Goal: Ask a question

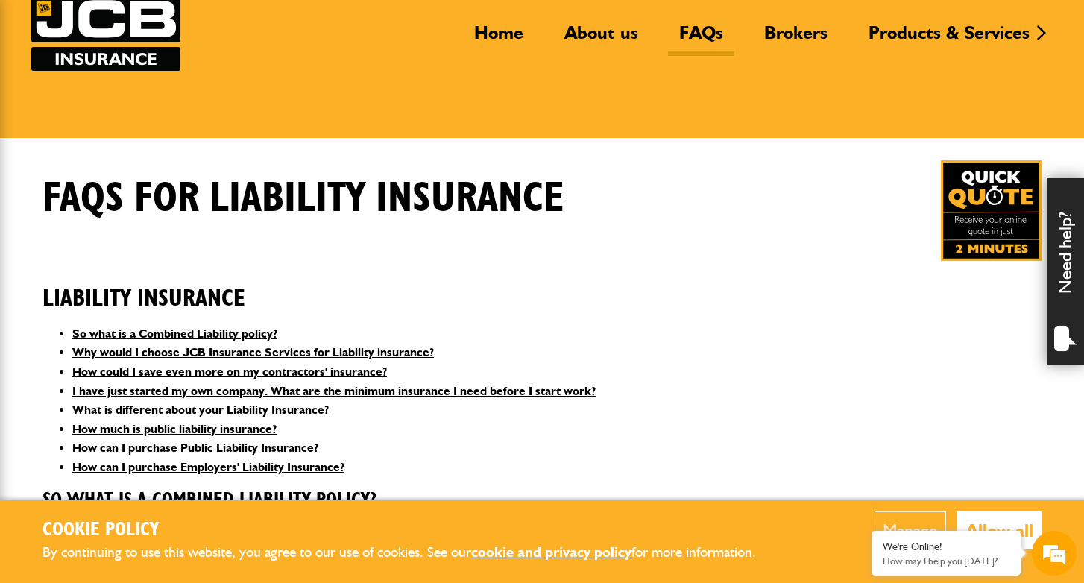
scroll to position [120, 0]
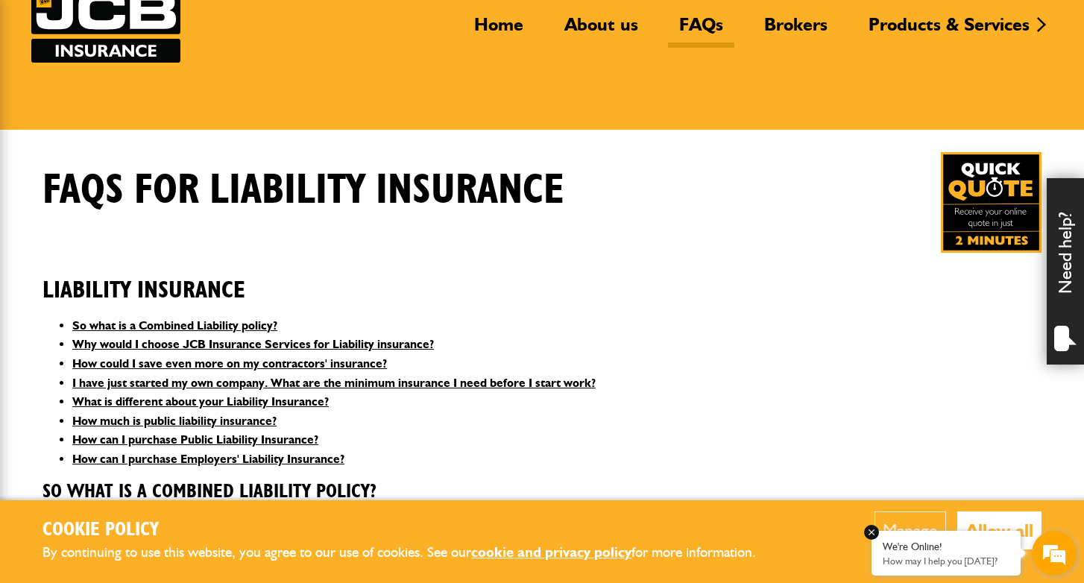
click at [938, 556] on p "How may I help you [DATE]?" at bounding box center [945, 560] width 127 height 11
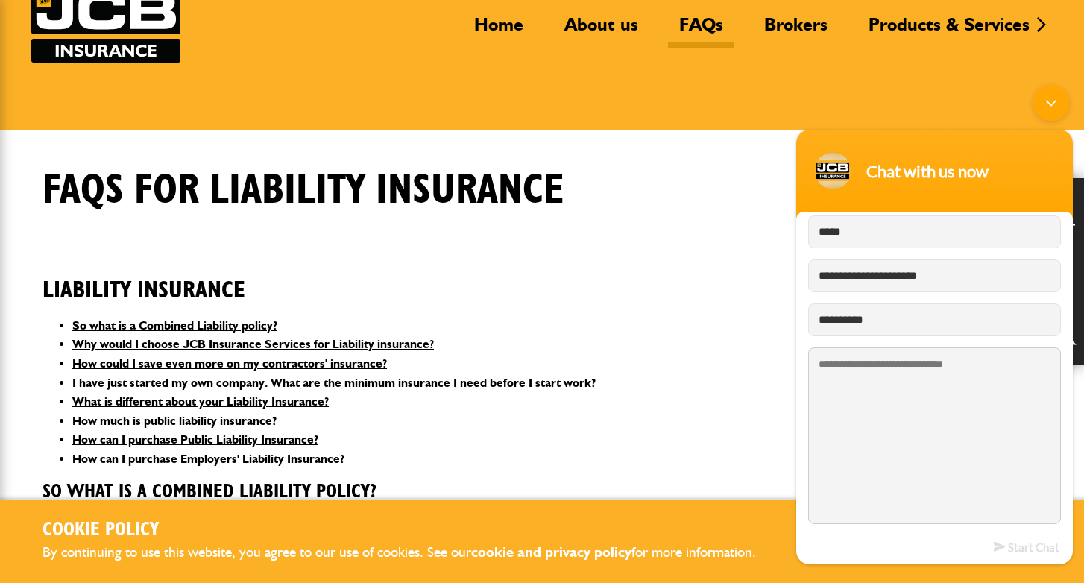
click at [909, 364] on textarea "Type your message and hit 'Enter'" at bounding box center [934, 435] width 253 height 177
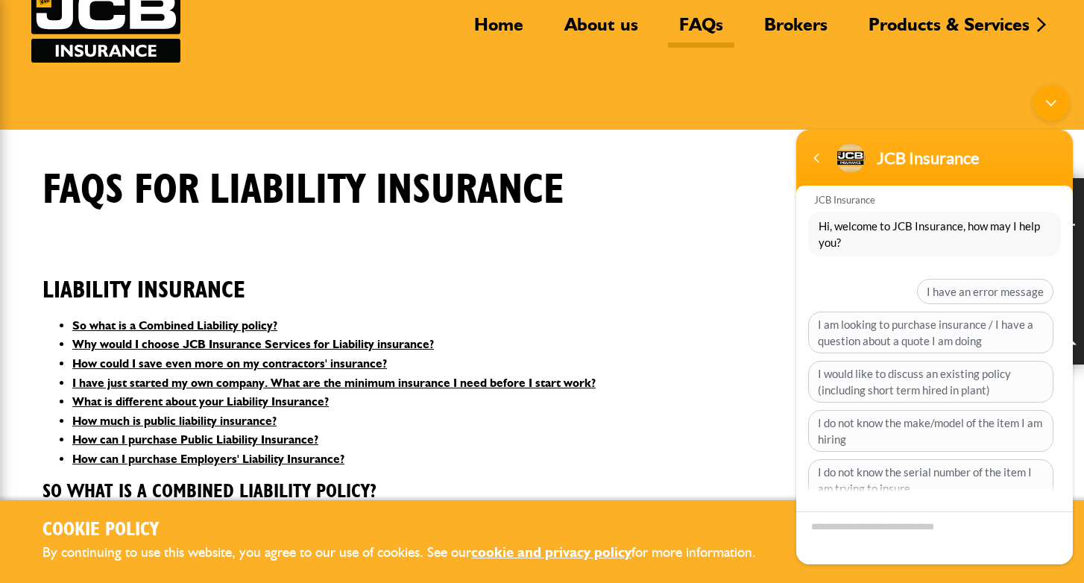
scroll to position [5, 0]
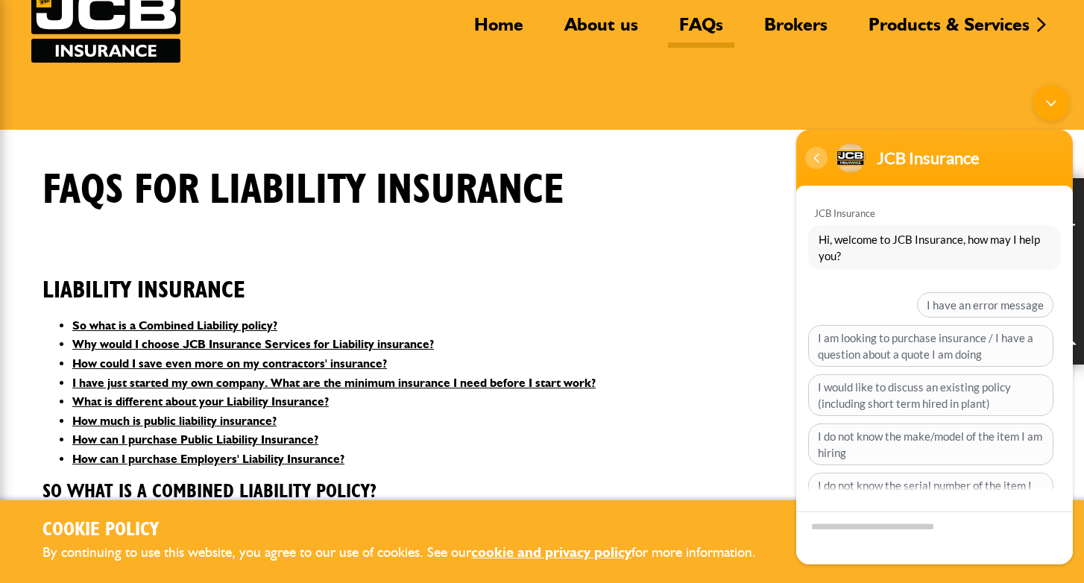
click at [809, 165] on div "Navigation go back" at bounding box center [816, 158] width 22 height 22
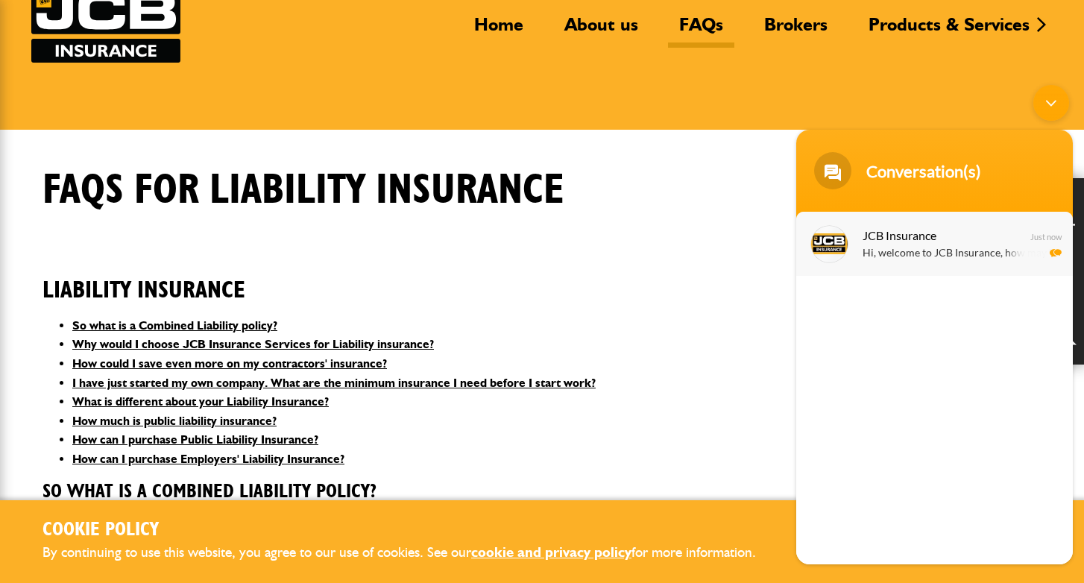
click at [929, 252] on p "Hi, welcome to JCB Insurance, how may I help you?" at bounding box center [956, 253] width 188 height 17
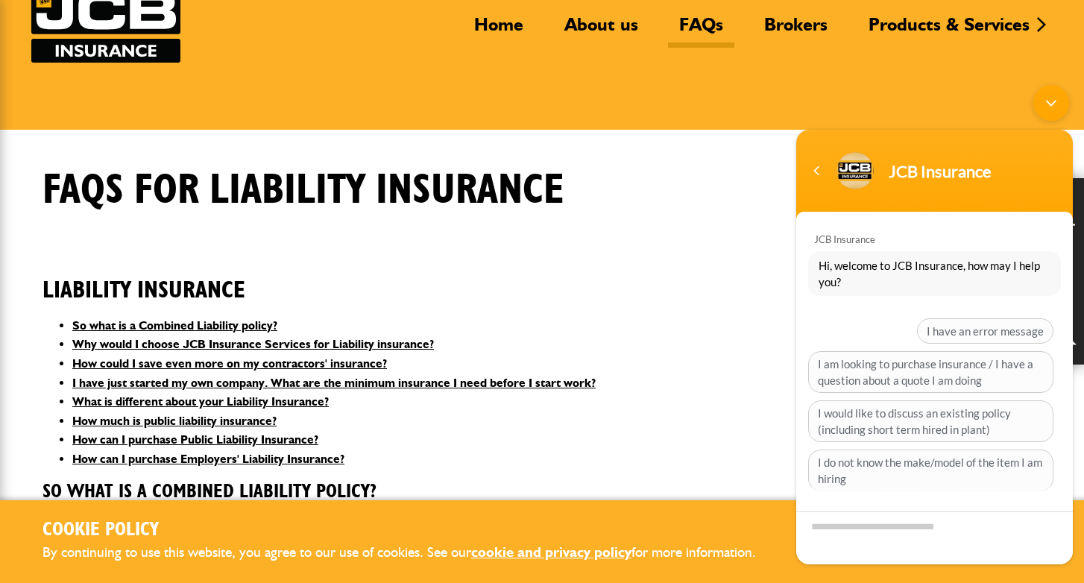
scroll to position [0, 0]
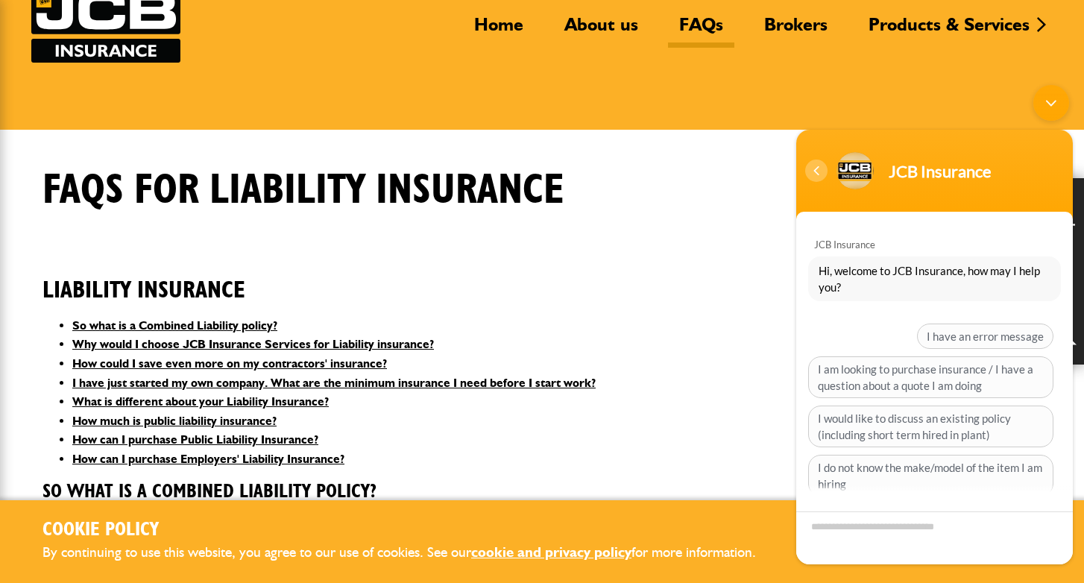
click at [817, 171] on div "Navigation go back" at bounding box center [816, 170] width 22 height 22
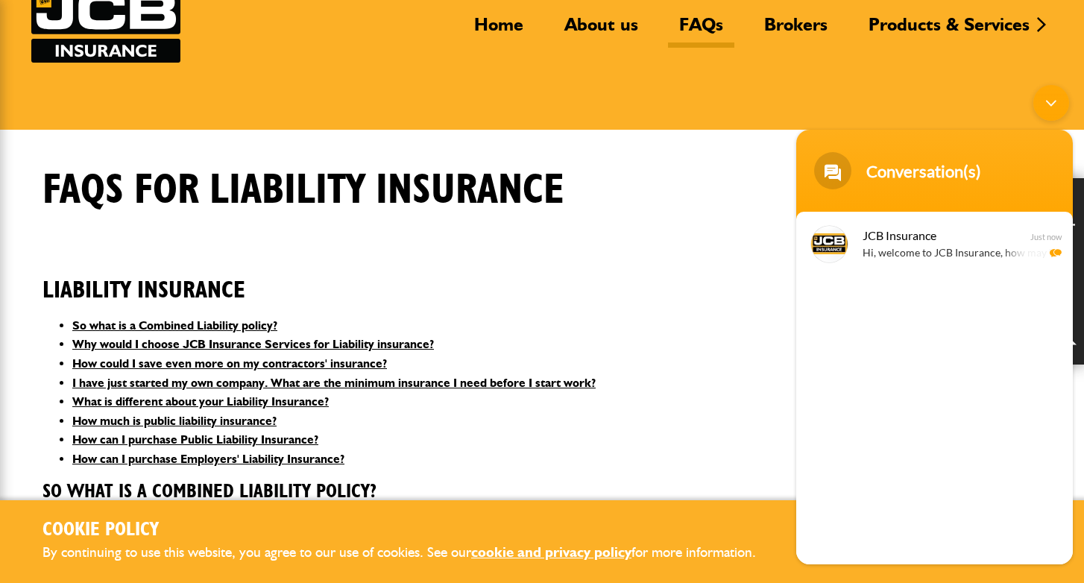
click at [872, 553] on div "JCB Insurance Hi, welcome to JCB Insurance, how may I help you? Just now" at bounding box center [934, 388] width 276 height 353
click at [893, 247] on p "Hi, welcome to JCB Insurance, how may I help you?" at bounding box center [956, 253] width 188 height 17
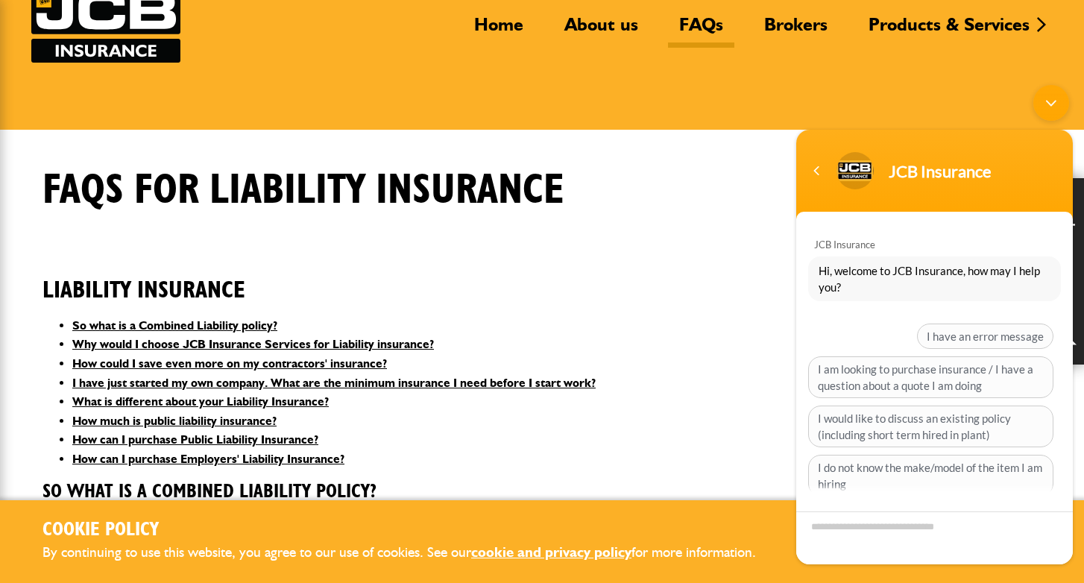
click at [840, 528] on textarea "Type your message and hit 'Enter'" at bounding box center [934, 537] width 276 height 53
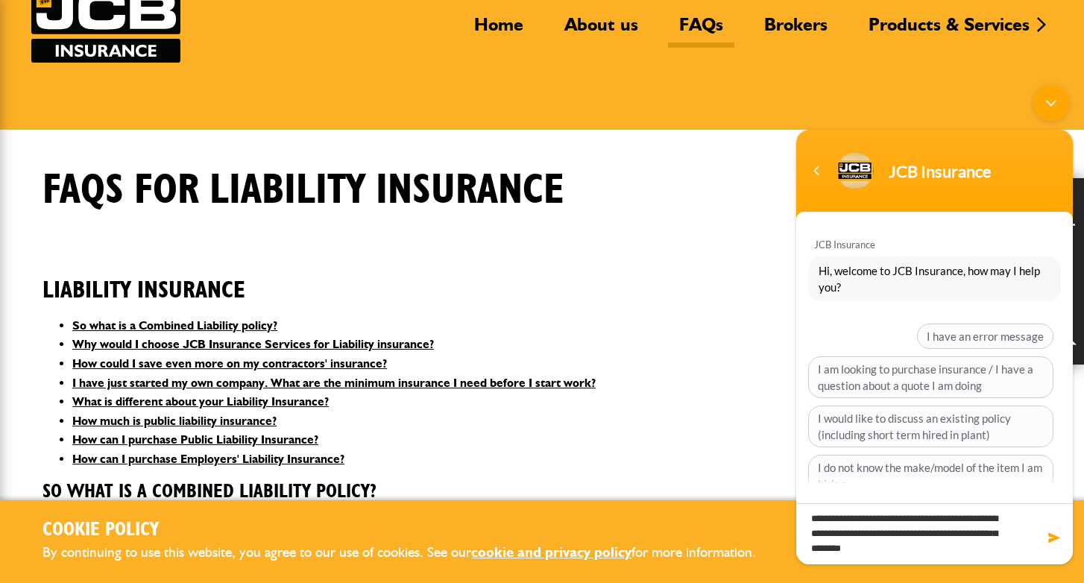
type textarea "**********"
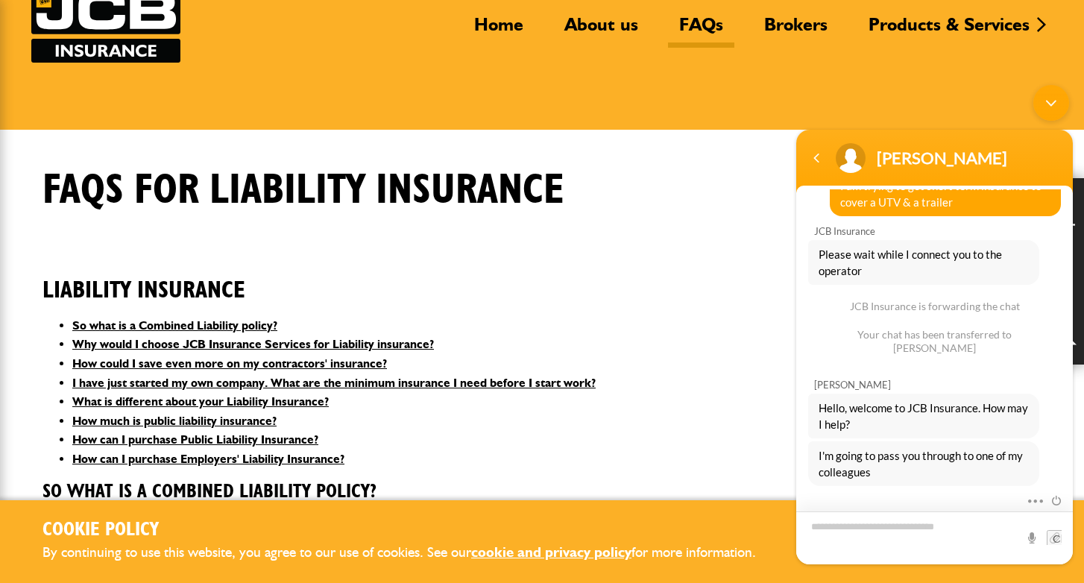
scroll to position [181, 0]
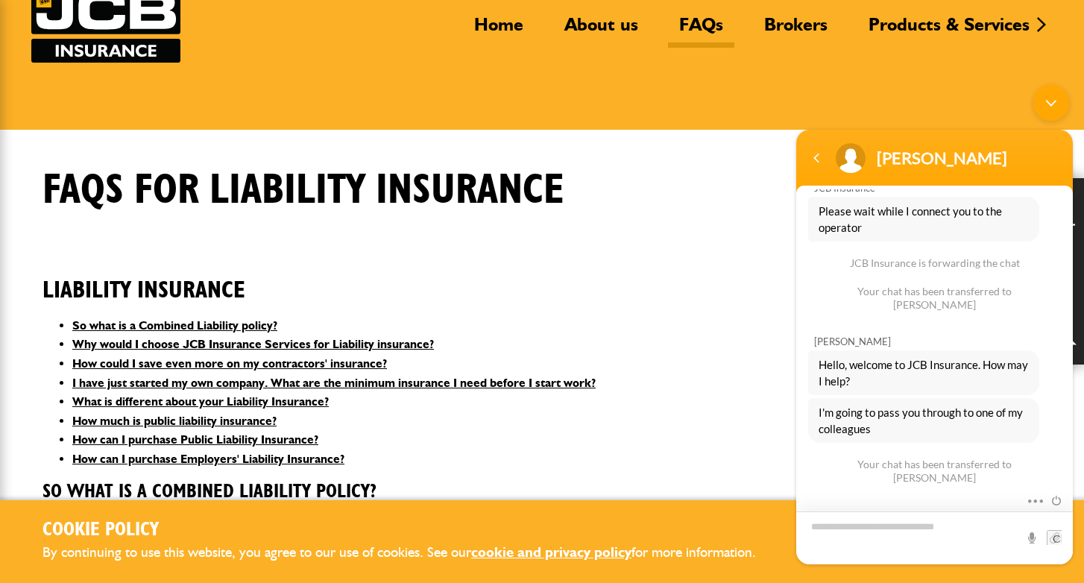
click at [877, 531] on textarea "Type your message and hit 'Enter'" at bounding box center [934, 537] width 276 height 53
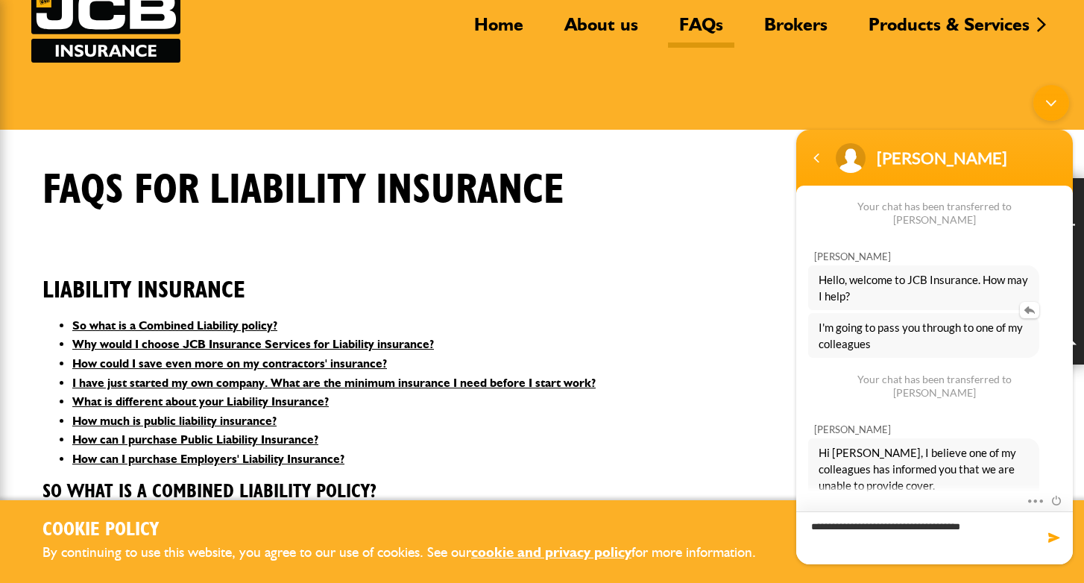
type textarea "**********"
